Goal: Task Accomplishment & Management: Manage account settings

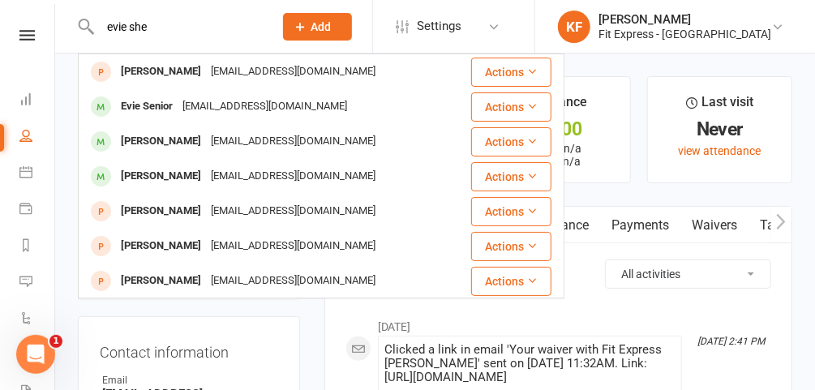
click at [193, 37] on div "evie she Evie Shepherd noemail@example.com Actions Evie Senior noemail@example.…" at bounding box center [170, 26] width 184 height 53
click at [191, 36] on input "evie she" at bounding box center [178, 26] width 167 height 23
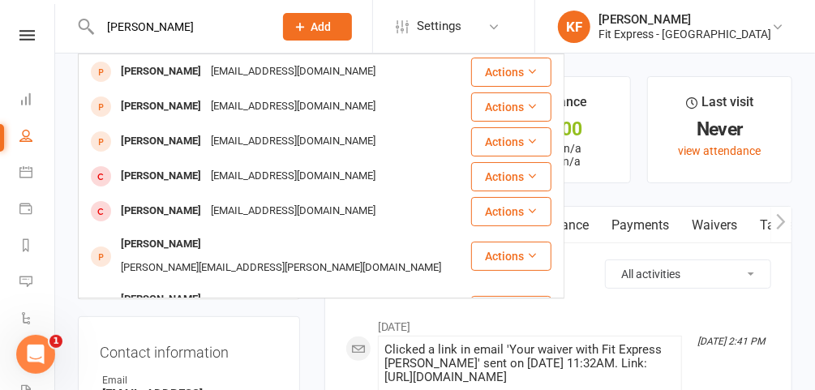
type input "evie shephard"
click at [780, 24] on icon at bounding box center [777, 26] width 13 height 13
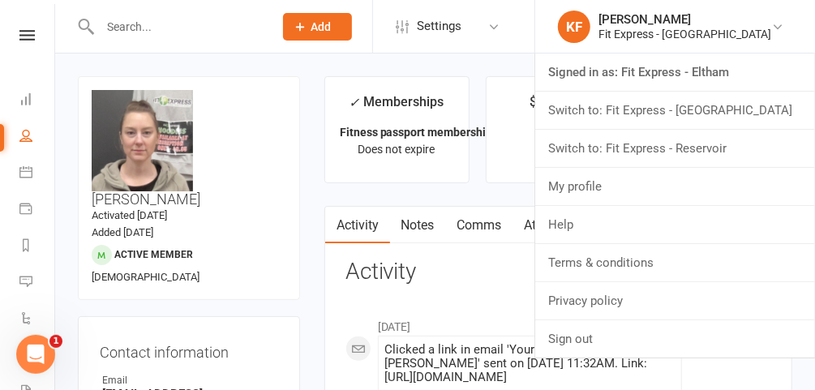
click at [664, 112] on link "Switch to: Fit Express - Heidelberg" at bounding box center [675, 110] width 280 height 37
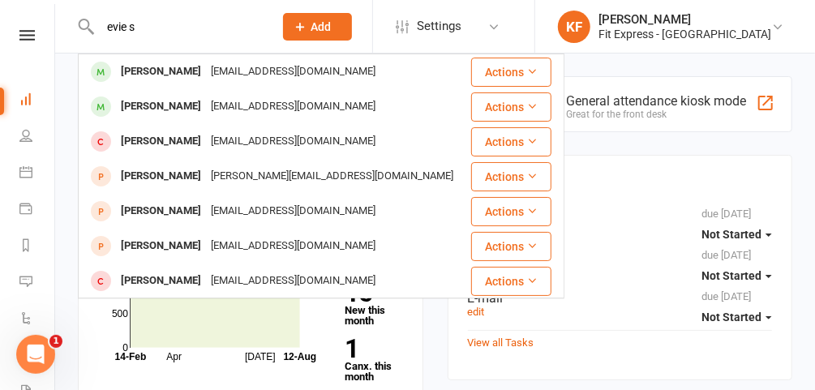
type input "evie s"
click at [206, 66] on div "[EMAIL_ADDRESS][DOMAIN_NAME]" at bounding box center [293, 72] width 174 height 24
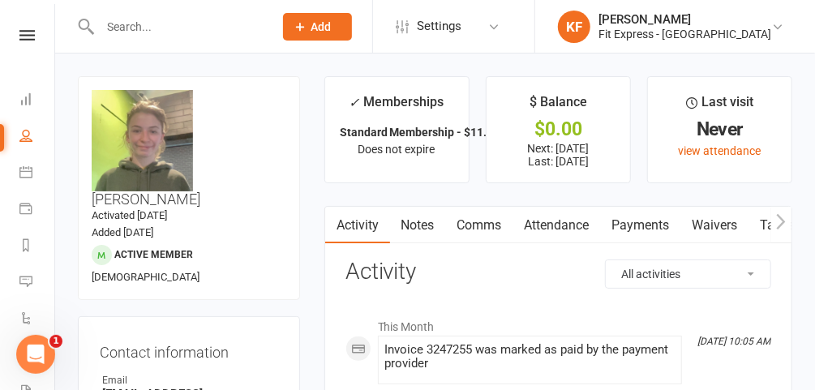
click at [639, 236] on link "Payments" at bounding box center [641, 225] width 80 height 37
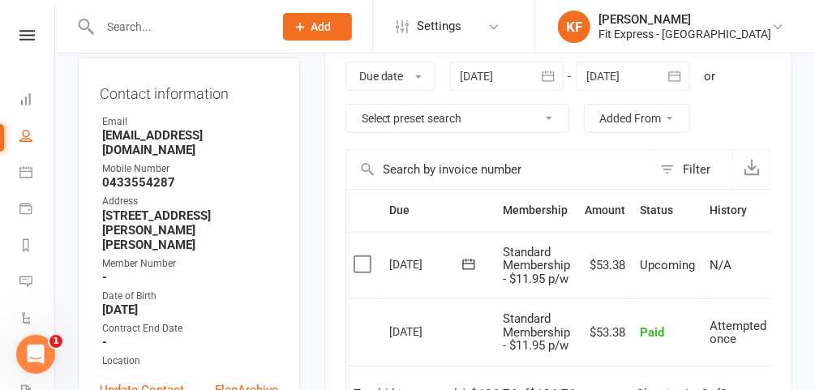
scroll to position [257, 0]
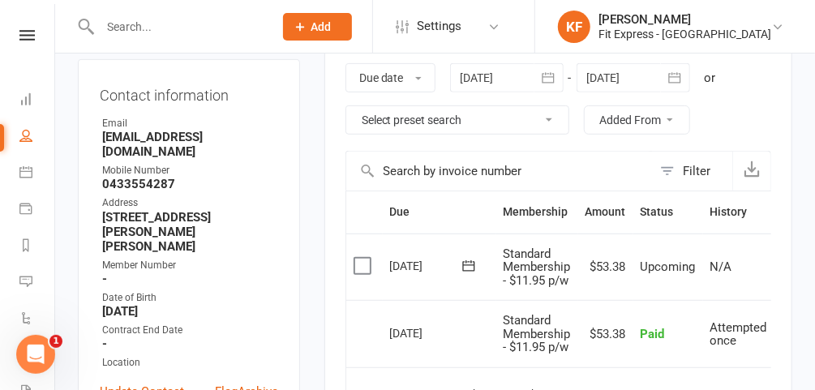
click at [481, 81] on div at bounding box center [507, 77] width 114 height 29
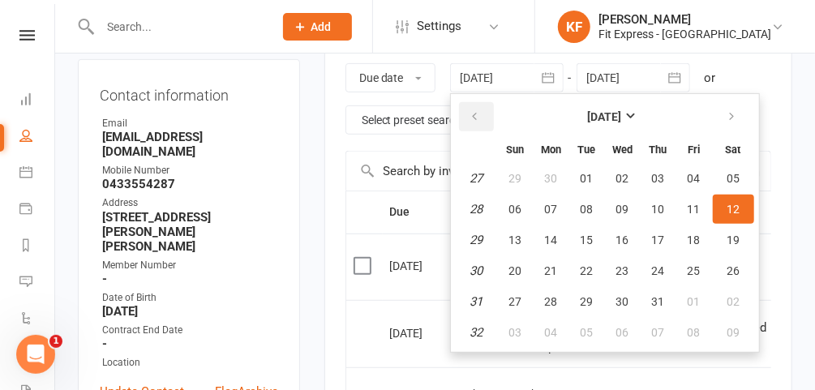
click at [477, 117] on icon "button" at bounding box center [475, 116] width 11 height 13
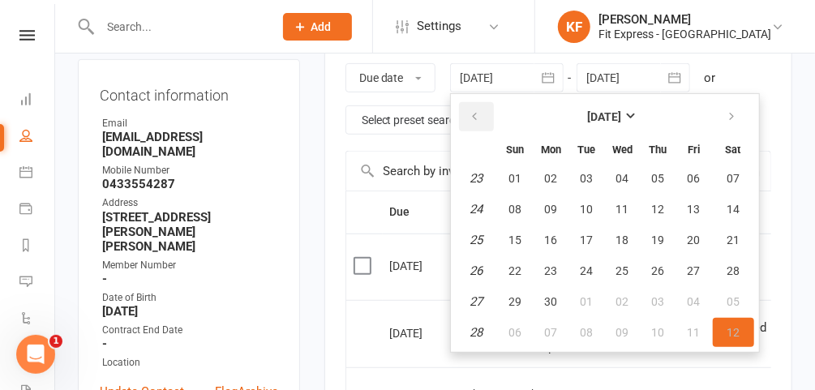
click at [477, 117] on icon "button" at bounding box center [475, 116] width 11 height 13
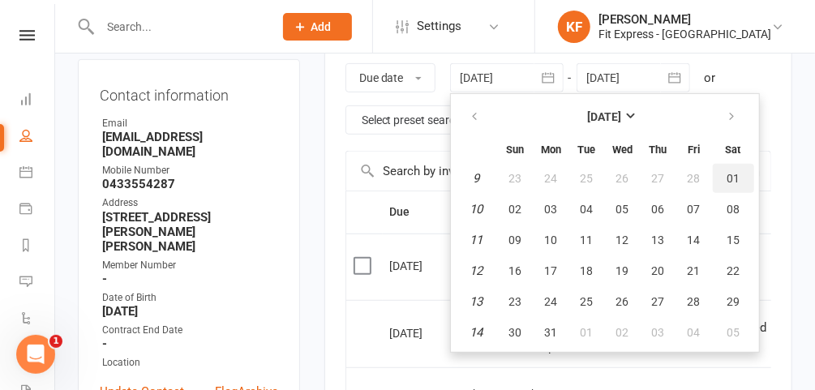
click at [727, 172] on span "01" at bounding box center [733, 178] width 13 height 13
type input "[DATE]"
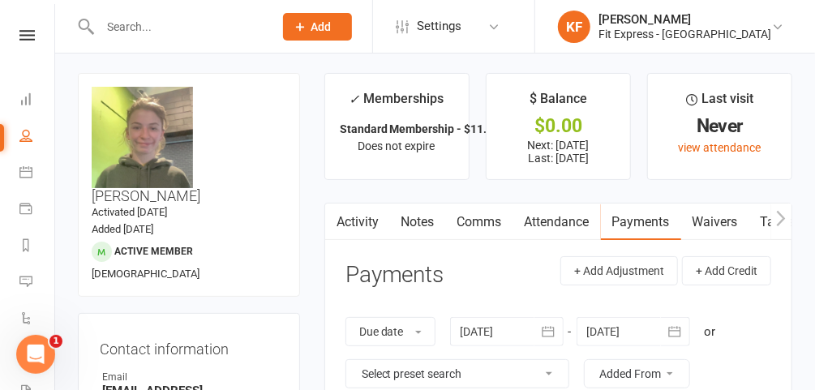
scroll to position [0, 0]
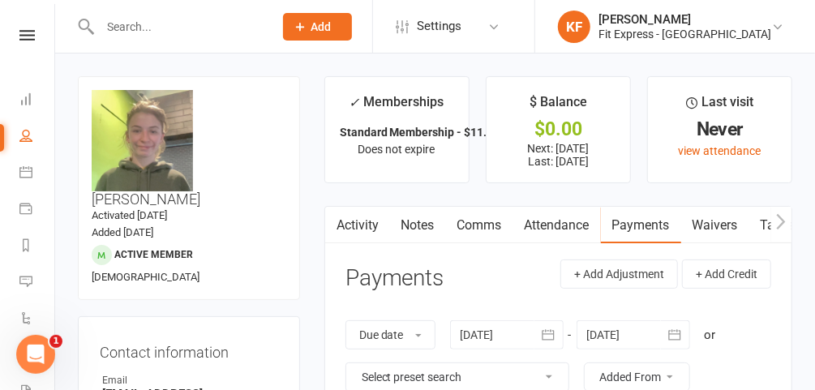
click at [23, 37] on icon at bounding box center [26, 35] width 15 height 11
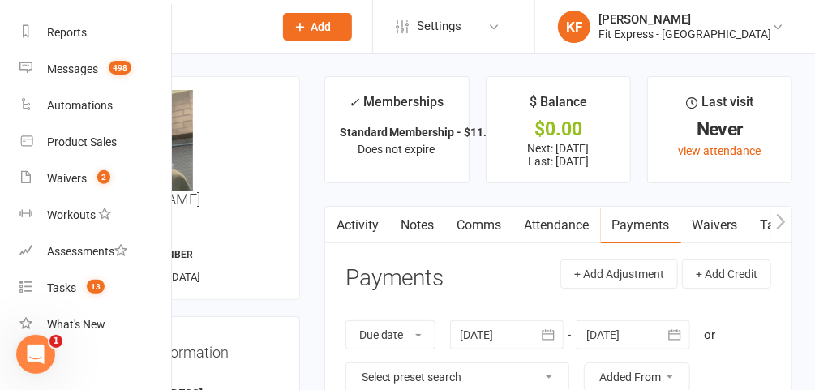
scroll to position [201, 0]
click at [83, 182] on div "Waivers" at bounding box center [67, 177] width 40 height 13
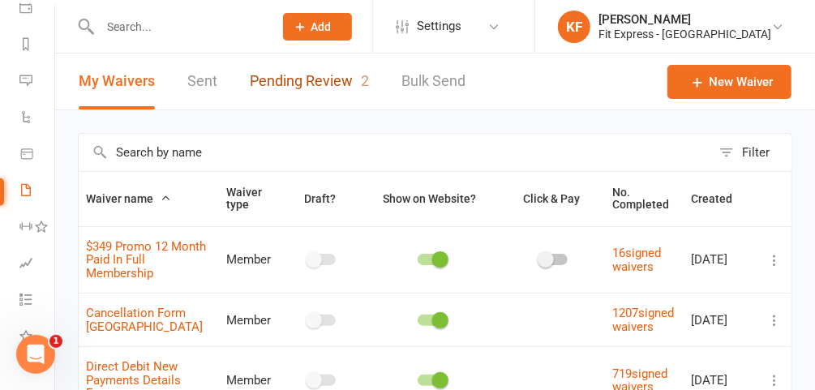
click at [333, 79] on link "Pending Review 2" at bounding box center [309, 82] width 119 height 56
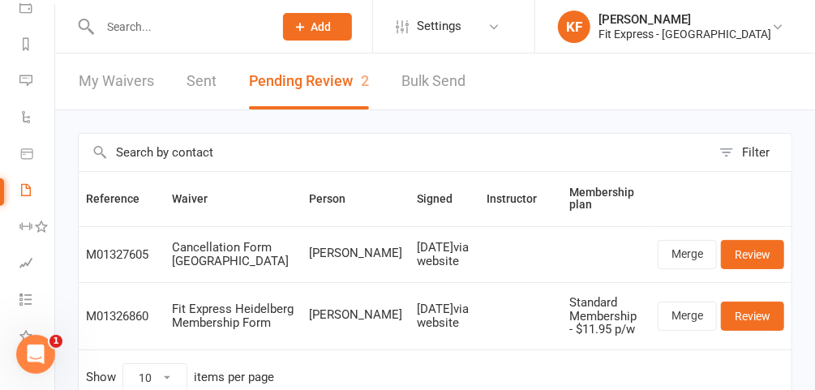
scroll to position [76, 0]
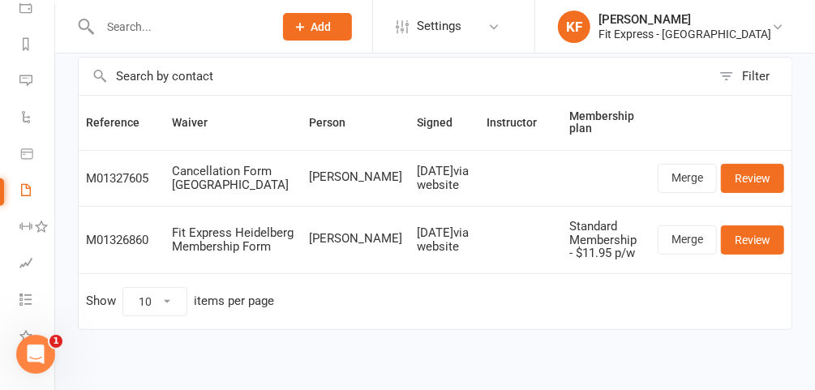
click at [771, 28] on icon at bounding box center [777, 26] width 13 height 13
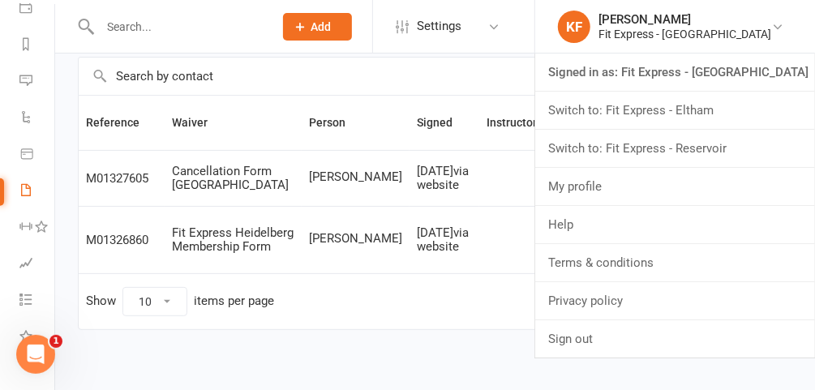
click at [750, 101] on link "Switch to: Fit Express - Eltham" at bounding box center [675, 110] width 280 height 37
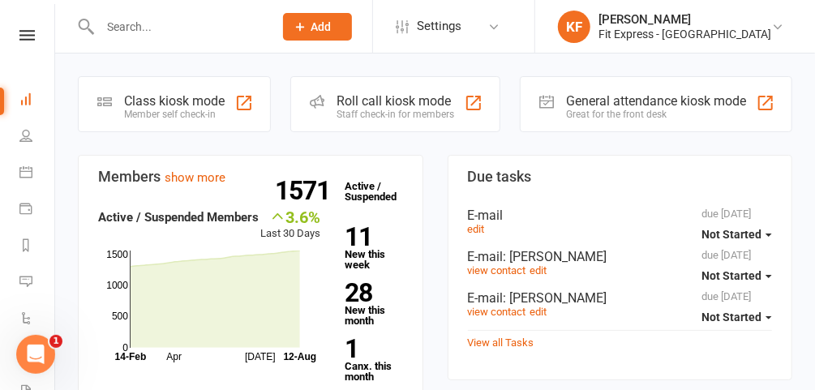
click at [25, 35] on icon at bounding box center [26, 35] width 15 height 11
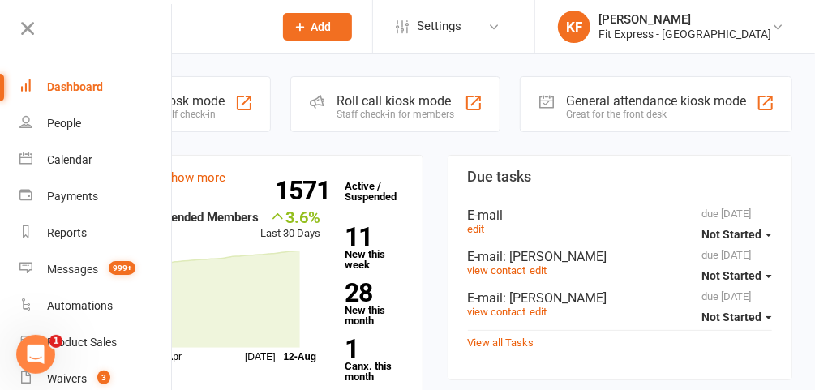
scroll to position [79, 0]
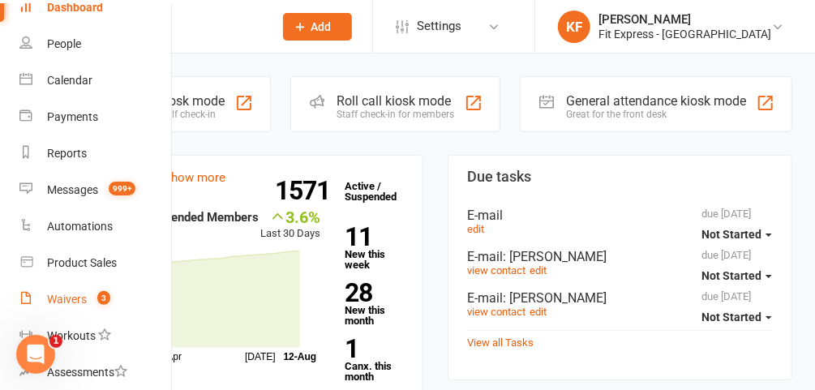
click at [76, 295] on div "Waivers" at bounding box center [67, 299] width 40 height 13
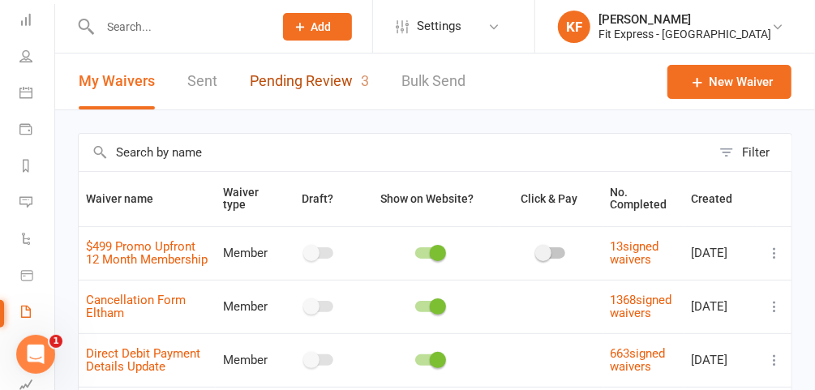
click at [303, 84] on link "Pending Review 3" at bounding box center [309, 82] width 119 height 56
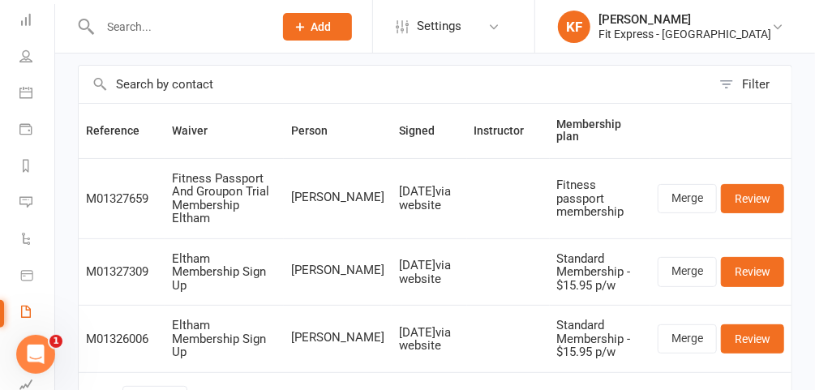
scroll to position [102, 0]
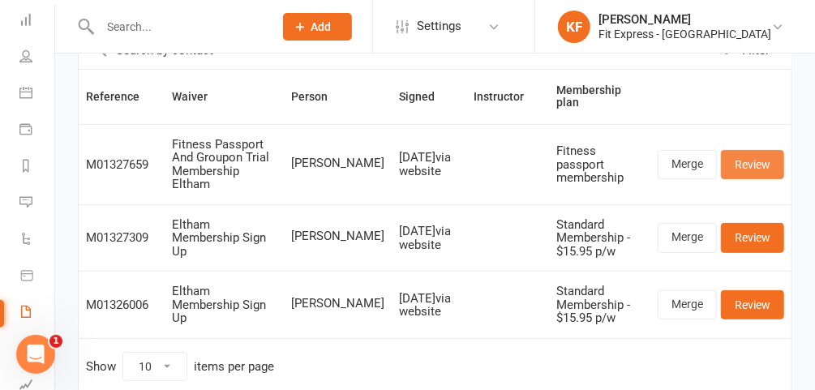
click at [759, 150] on link "Review" at bounding box center [752, 164] width 63 height 29
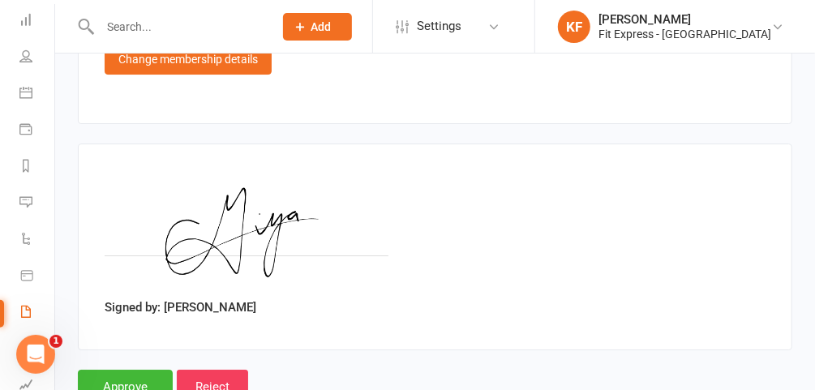
scroll to position [2228, 0]
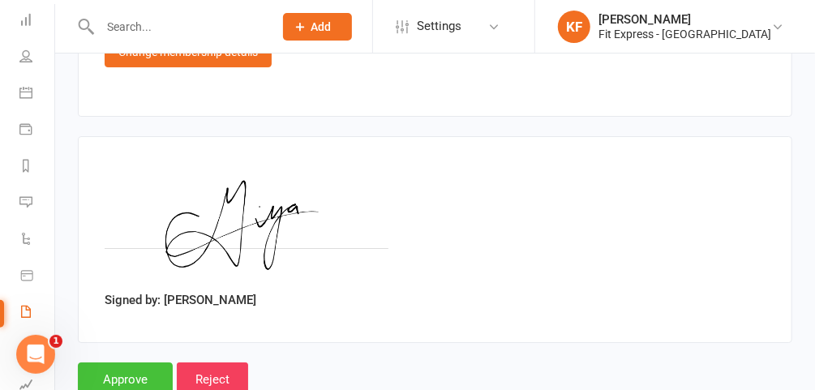
click at [127, 363] on input "Approve" at bounding box center [125, 380] width 95 height 34
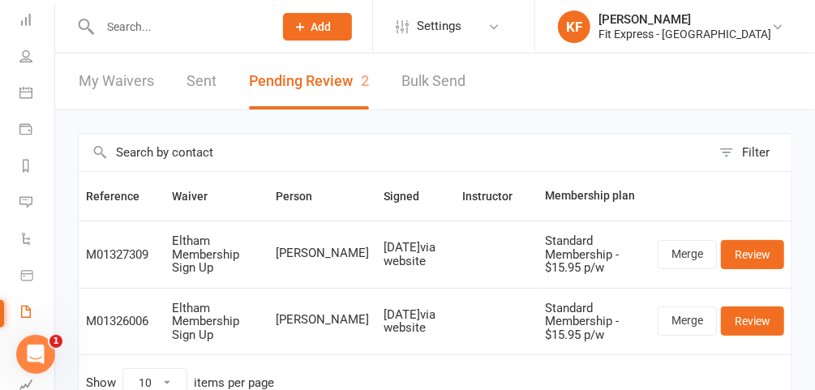
click at [199, 25] on input "text" at bounding box center [178, 26] width 167 height 23
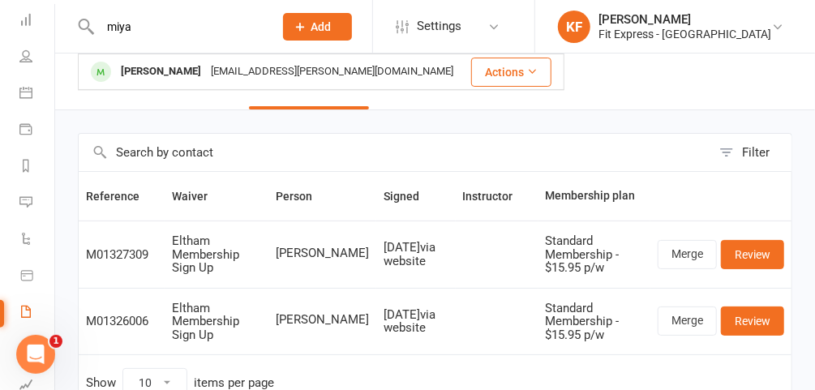
type input "miya"
click at [183, 76] on div "Miya Cassidy" at bounding box center [161, 72] width 90 height 24
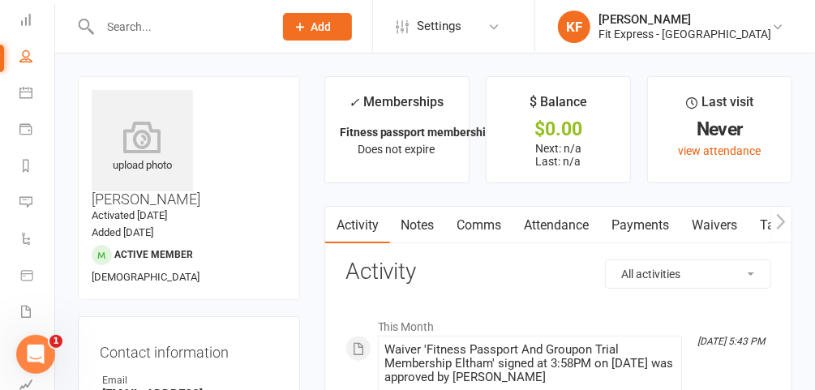
click at [137, 167] on div "upload photo" at bounding box center [142, 148] width 101 height 54
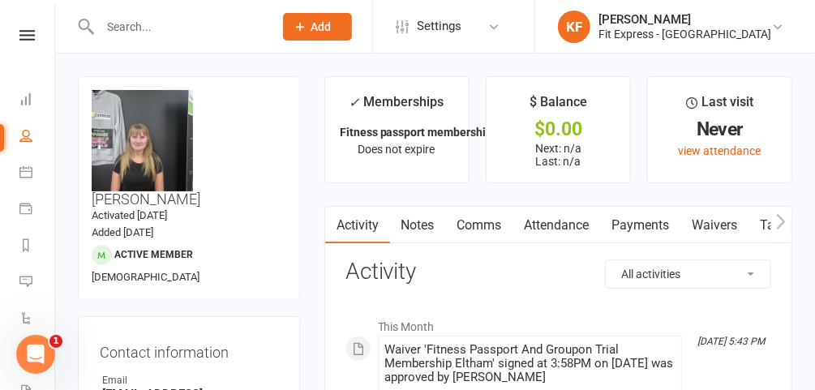
click at [26, 32] on icon at bounding box center [26, 35] width 15 height 11
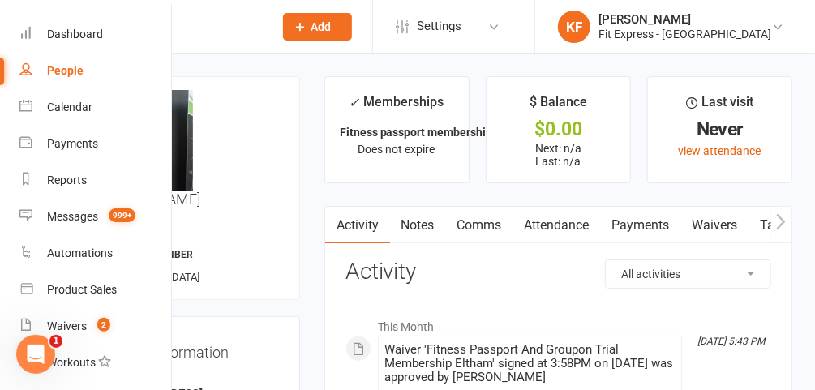
scroll to position [52, 0]
click at [88, 331] on link "Waivers 2" at bounding box center [95, 327] width 153 height 37
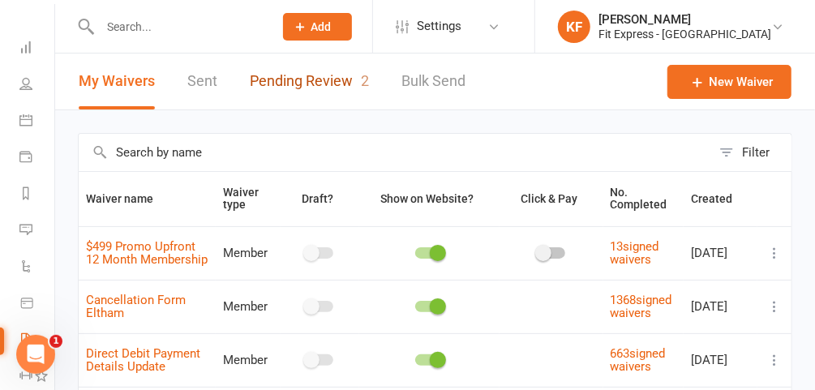
click at [318, 72] on link "Pending Review 2" at bounding box center [309, 82] width 119 height 56
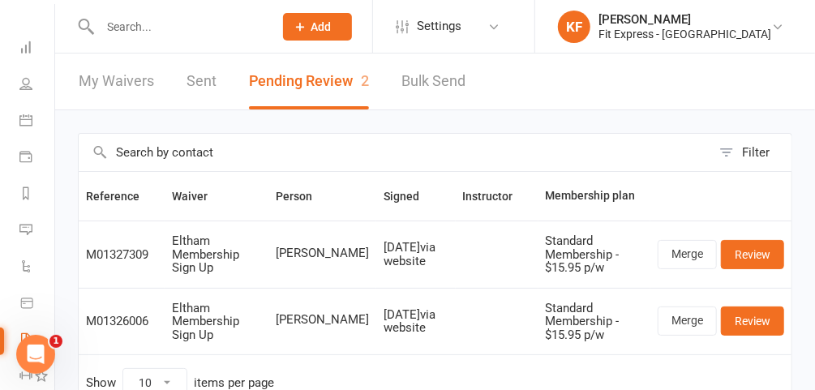
click at [202, 17] on input "text" at bounding box center [178, 26] width 167 height 23
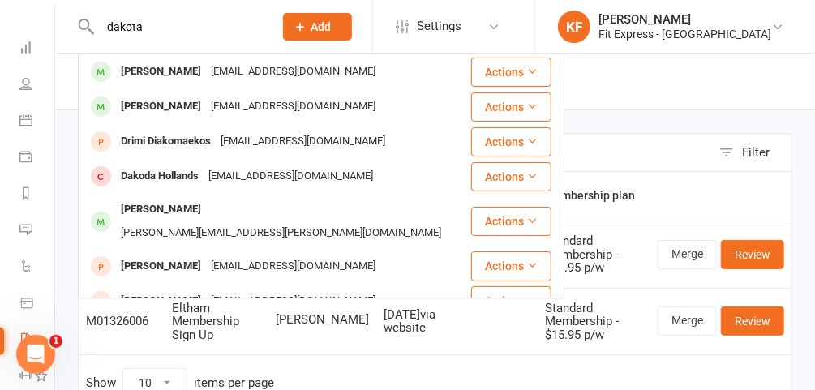
type input "dakota"
click at [206, 78] on div "dakotajaiwagg@outlook.com.au" at bounding box center [293, 72] width 174 height 24
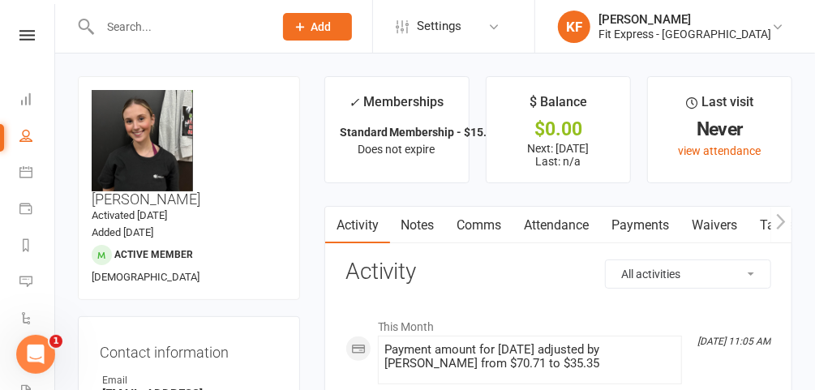
click at [19, 35] on icon at bounding box center [26, 35] width 15 height 11
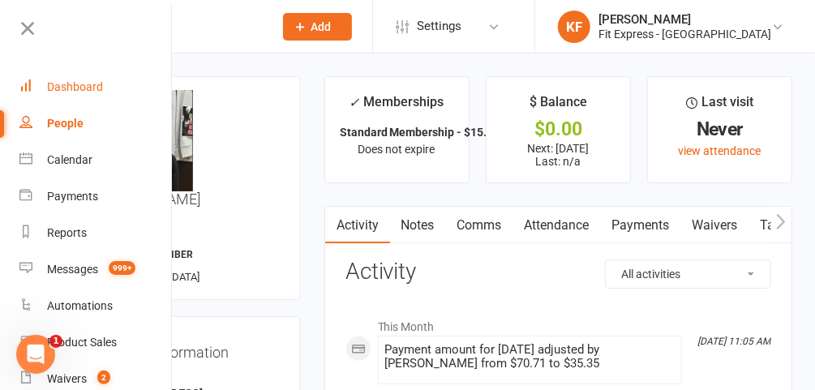
click at [83, 91] on div "Dashboard" at bounding box center [75, 86] width 56 height 13
